Goal: Find specific page/section: Find specific page/section

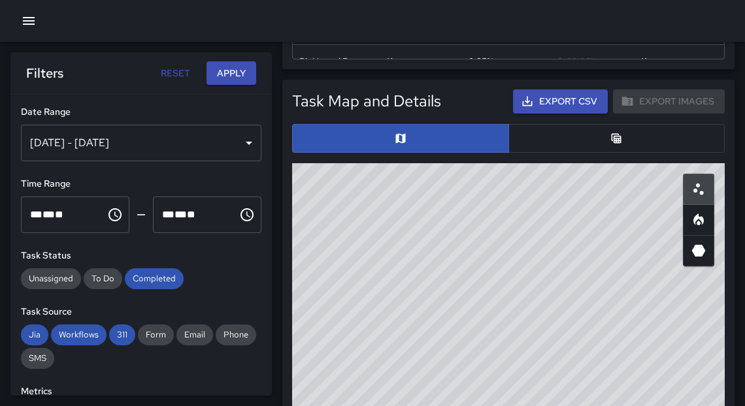
scroll to position [541, 0]
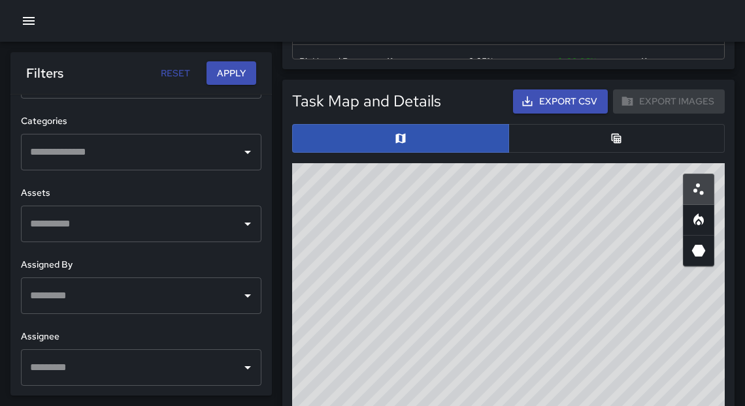
click at [24, 18] on icon "button" at bounding box center [29, 21] width 12 height 8
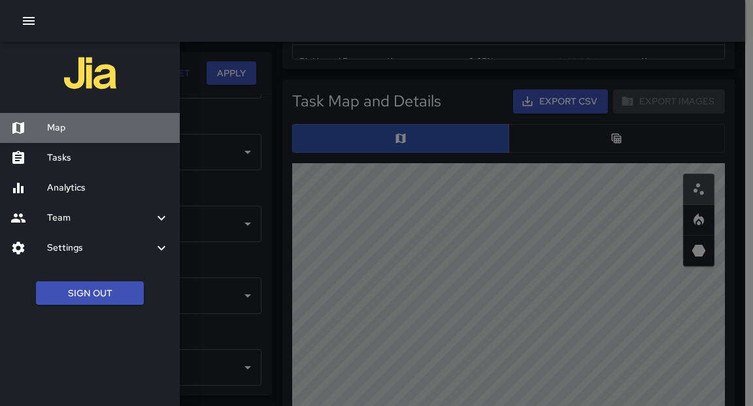
click at [73, 133] on h6 "Map" at bounding box center [108, 128] width 122 height 14
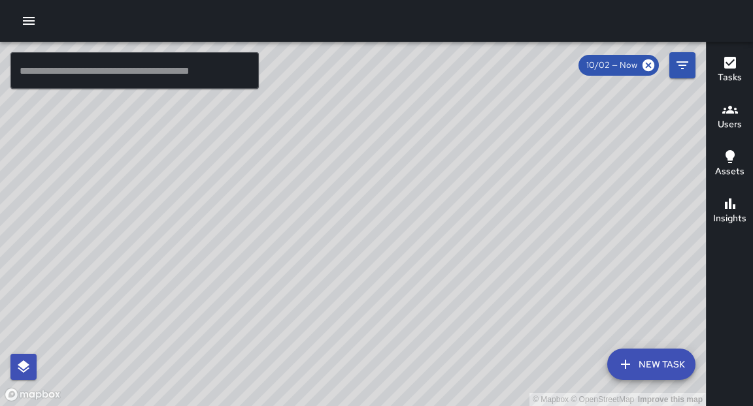
click at [113, 76] on input "text" at bounding box center [134, 70] width 248 height 37
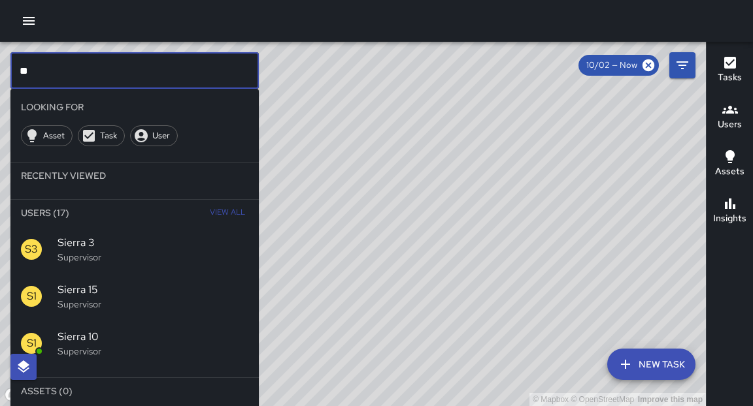
type input "*"
click at [311, 81] on div "© Mapbox © OpenStreetMap Improve this map" at bounding box center [353, 224] width 706 height 365
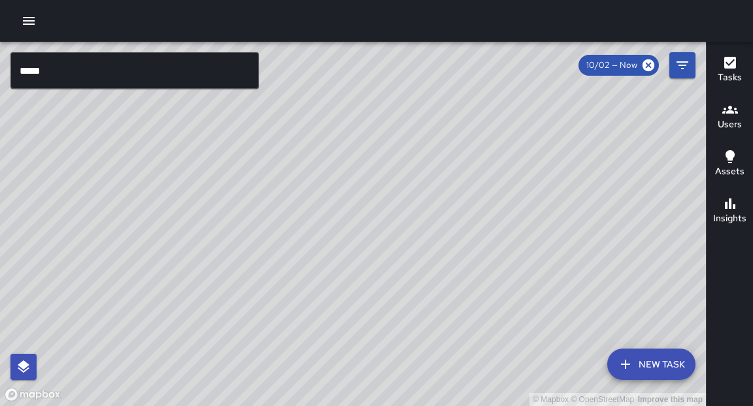
click at [58, 67] on input "****" at bounding box center [134, 70] width 248 height 37
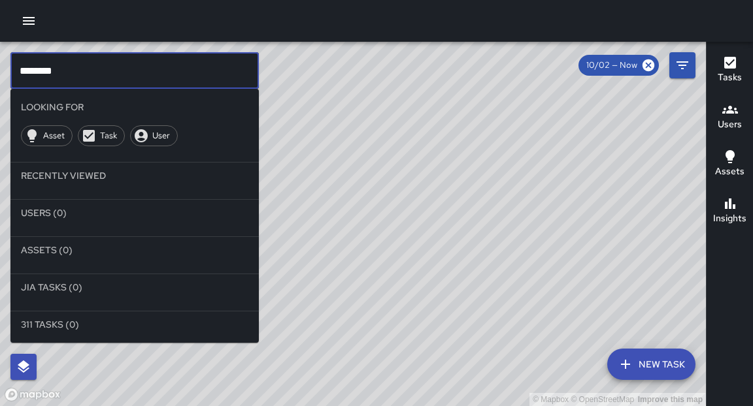
type input "*******"
drag, startPoint x: 461, startPoint y: 70, endPoint x: 429, endPoint y: 141, distance: 78.1
click at [419, 130] on div "© Mapbox © OpenStreetMap Improve this map" at bounding box center [353, 224] width 706 height 365
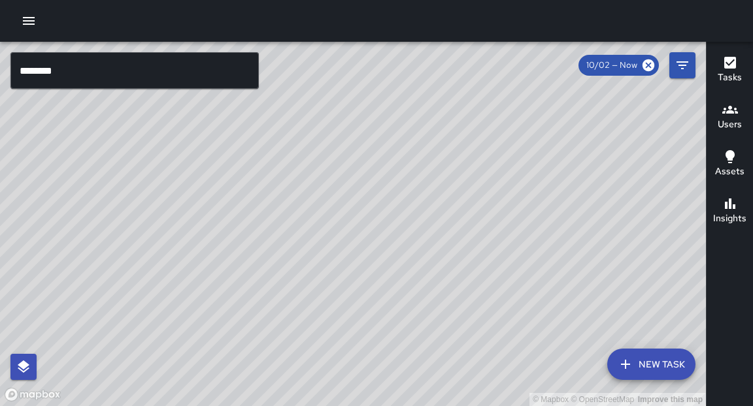
click at [478, 152] on div "© Mapbox © OpenStreetMap Improve this map" at bounding box center [353, 224] width 706 height 365
drag, startPoint x: 491, startPoint y: 125, endPoint x: 478, endPoint y: 153, distance: 30.7
click at [478, 153] on div "© Mapbox © OpenStreetMap Improve this map" at bounding box center [353, 224] width 706 height 365
drag, startPoint x: 429, startPoint y: 186, endPoint x: 412, endPoint y: 161, distance: 30.1
click at [412, 161] on div "© Mapbox © OpenStreetMap Improve this map" at bounding box center [353, 224] width 706 height 365
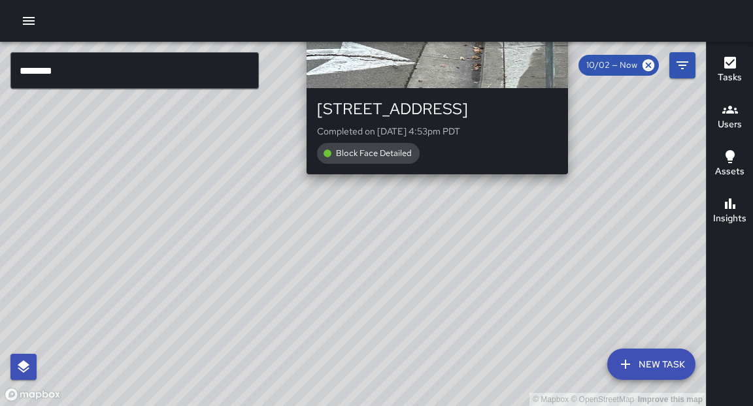
click at [431, 184] on div "© Mapbox © OpenStreetMap Improve this map M1 [PERSON_NAME] [GEOGRAPHIC_DATA][ST…" at bounding box center [353, 224] width 706 height 365
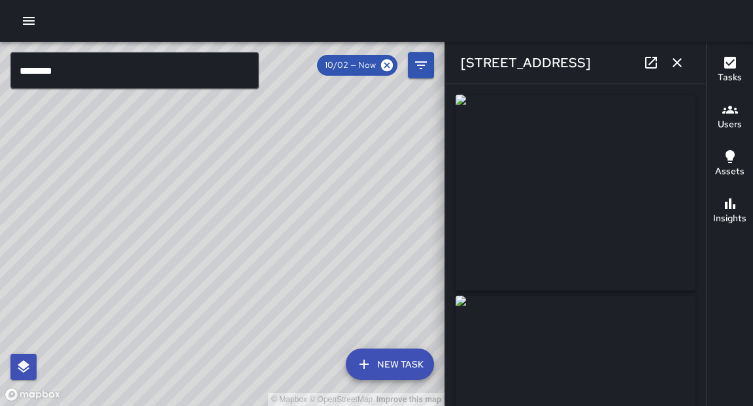
click at [678, 69] on icon "button" at bounding box center [677, 63] width 16 height 16
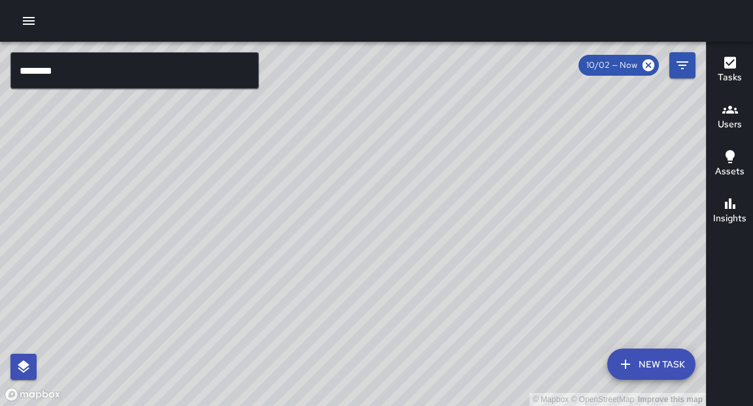
drag, startPoint x: 297, startPoint y: 257, endPoint x: 348, endPoint y: 259, distance: 51.0
click at [348, 259] on div "© Mapbox © OpenStreetMap Improve this map" at bounding box center [353, 224] width 706 height 365
drag, startPoint x: 291, startPoint y: 123, endPoint x: 271, endPoint y: 219, distance: 98.0
click at [271, 219] on div "© Mapbox © OpenStreetMap Improve this map" at bounding box center [353, 224] width 706 height 365
drag, startPoint x: 237, startPoint y: 175, endPoint x: 235, endPoint y: 221, distance: 45.8
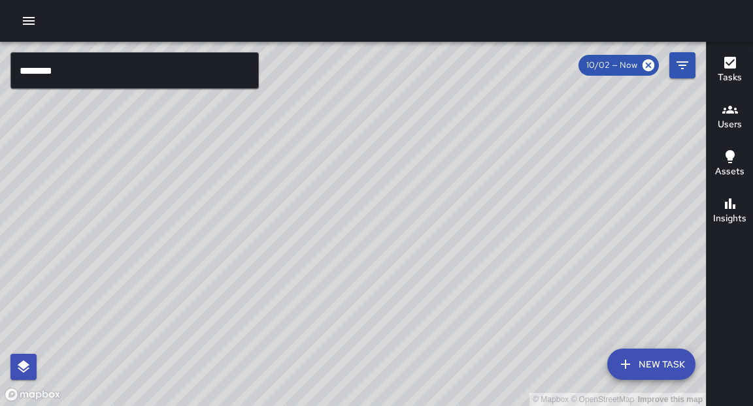
click at [235, 221] on div "© Mapbox © OpenStreetMap Improve this map" at bounding box center [353, 224] width 706 height 365
click at [519, 294] on div "© Mapbox © OpenStreetMap Improve this map" at bounding box center [353, 224] width 706 height 365
click at [201, 76] on input "*******" at bounding box center [134, 70] width 248 height 37
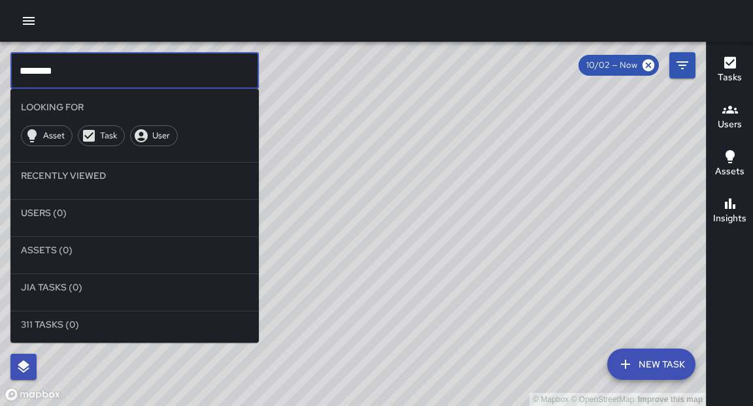
click at [423, 159] on div "© Mapbox © OpenStreetMap Improve this map" at bounding box center [353, 224] width 706 height 365
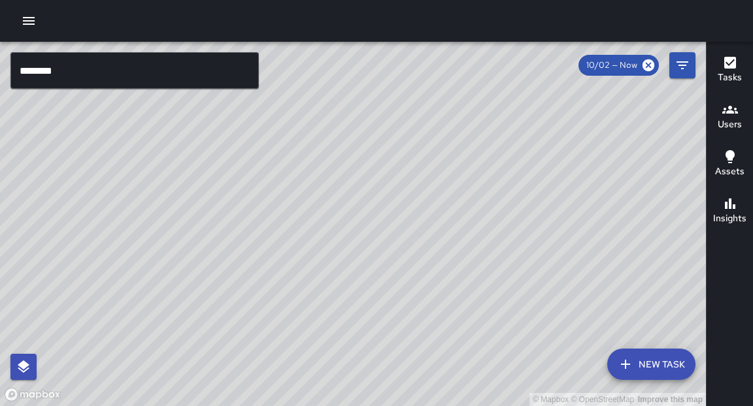
click at [423, 159] on div "© Mapbox © OpenStreetMap Improve this map" at bounding box center [353, 224] width 706 height 365
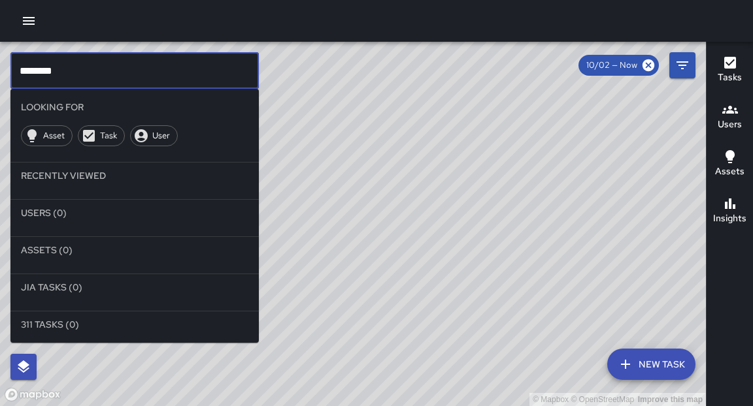
click at [235, 80] on input "*******" at bounding box center [134, 70] width 248 height 37
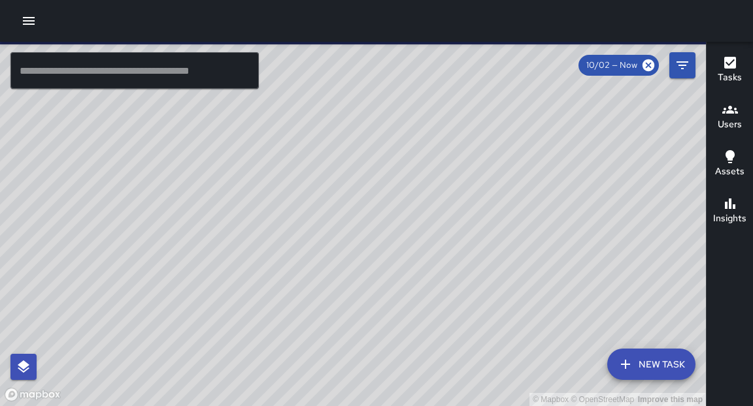
click at [161, 71] on input "text" at bounding box center [134, 70] width 248 height 37
drag, startPoint x: 472, startPoint y: 99, endPoint x: 425, endPoint y: 174, distance: 89.2
click at [425, 174] on div "© Mapbox © OpenStreetMap Improve this map" at bounding box center [353, 224] width 706 height 365
click at [176, 70] on input "text" at bounding box center [134, 70] width 248 height 37
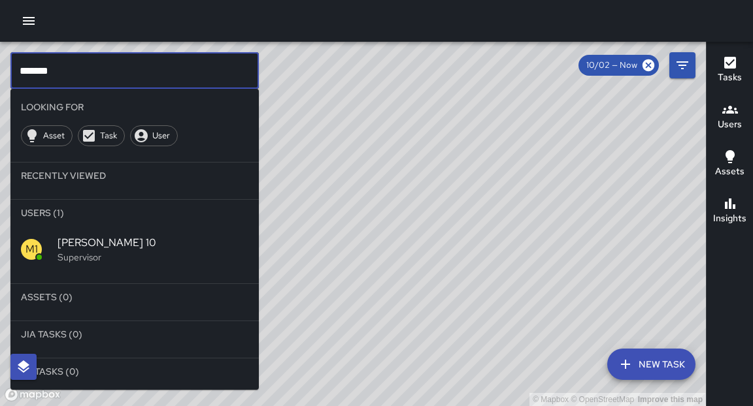
type input "*******"
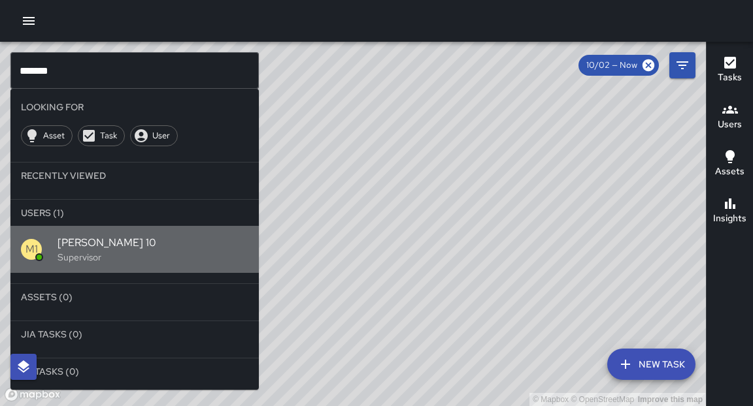
click at [100, 252] on p "Supervisor" at bounding box center [152, 257] width 191 height 13
